Goal: Navigation & Orientation: Find specific page/section

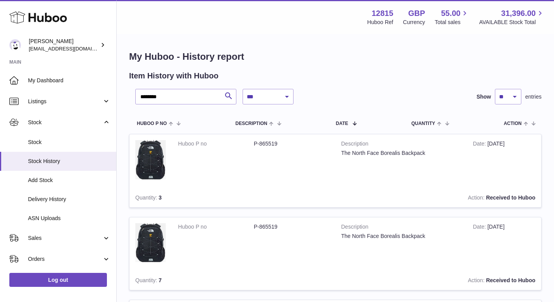
select select "*"
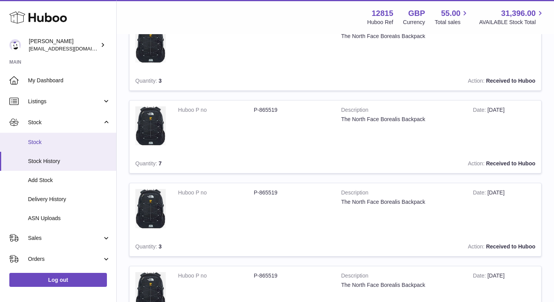
click at [61, 149] on link "Stock" at bounding box center [58, 142] width 116 height 19
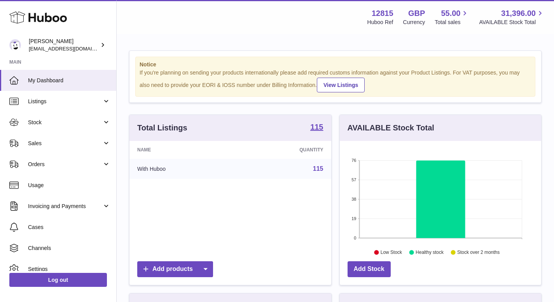
scroll to position [121, 201]
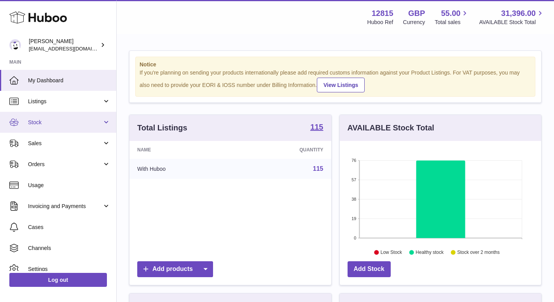
click at [60, 119] on span "Stock" at bounding box center [65, 122] width 74 height 7
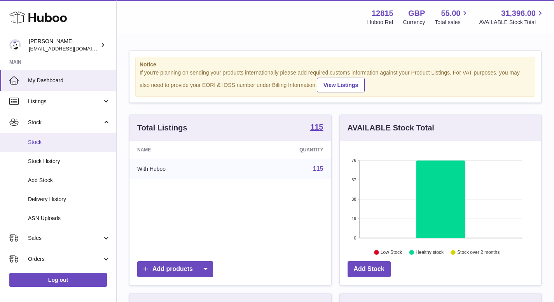
click at [54, 141] on span "Stock" at bounding box center [69, 142] width 82 height 7
